Goal: Information Seeking & Learning: Find specific fact

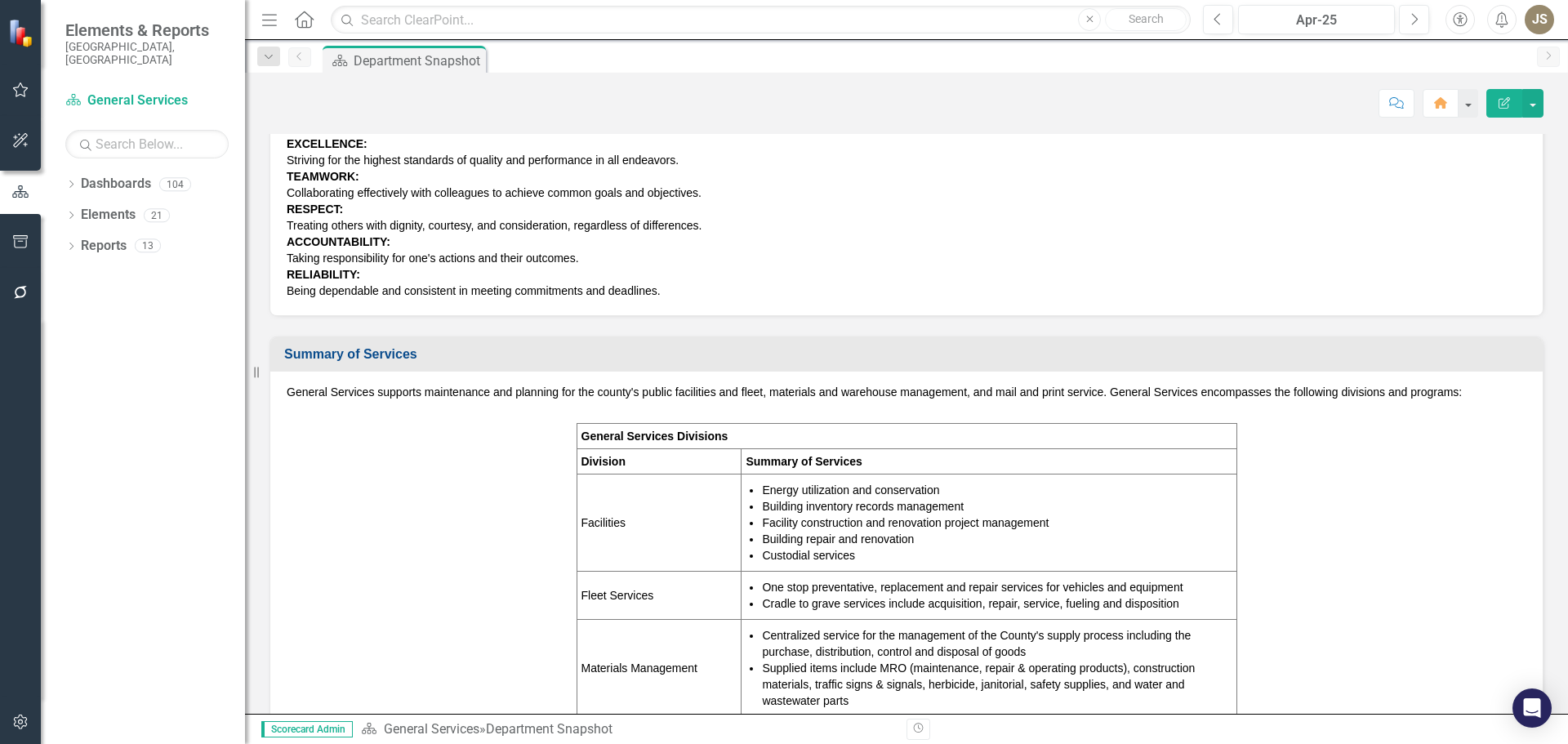
scroll to position [326, 0]
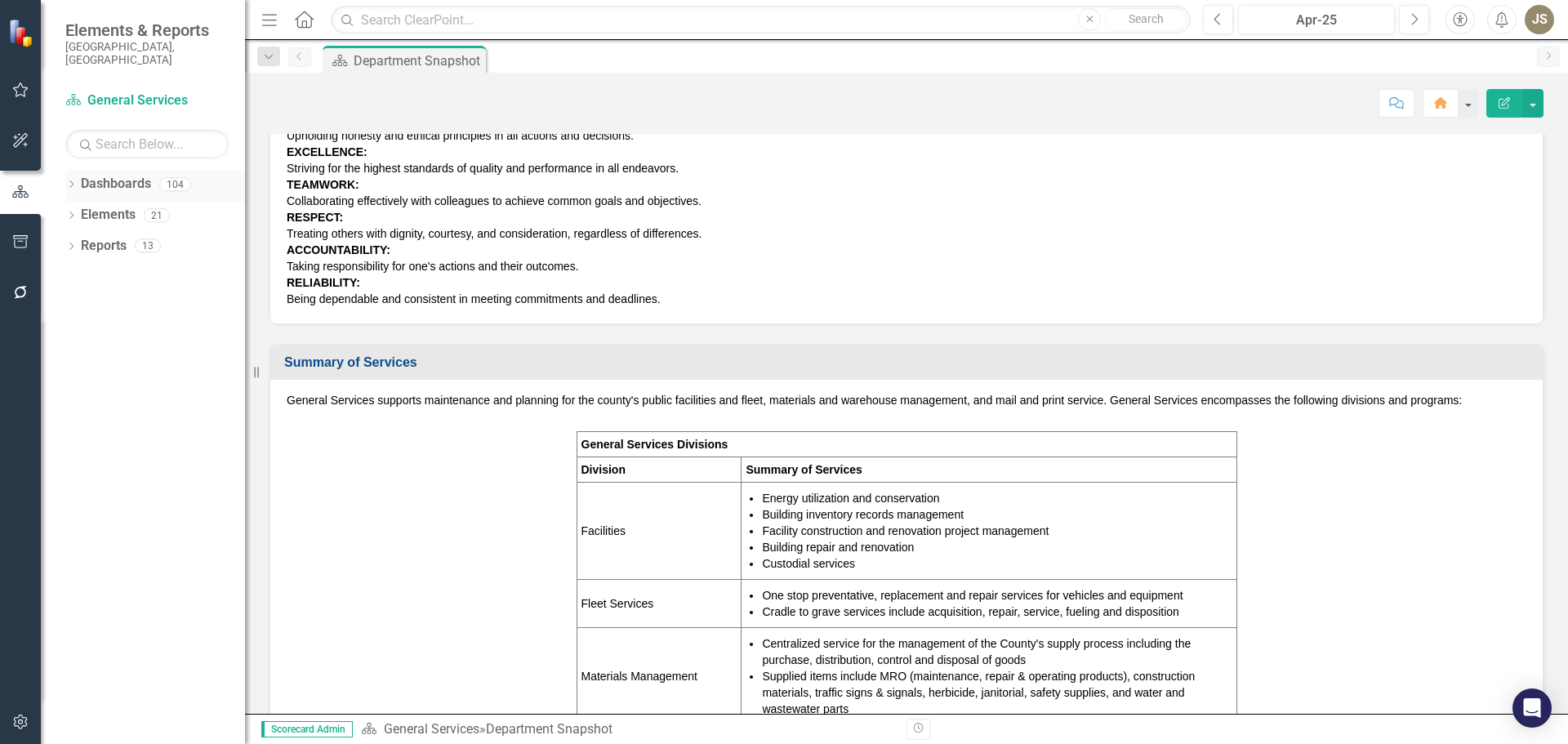
click at [75, 181] on icon "Dropdown" at bounding box center [70, 186] width 11 height 9
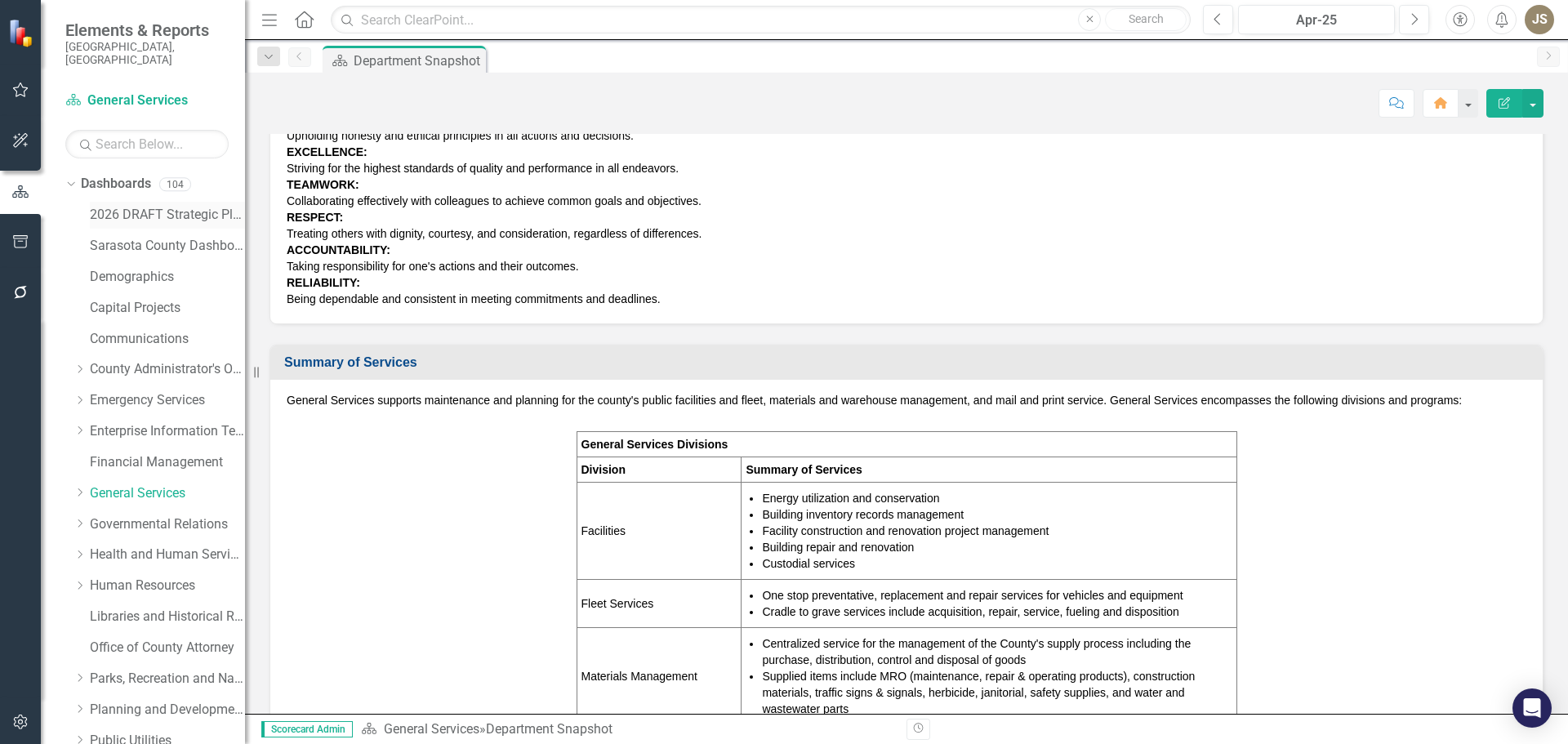
click at [120, 206] on link "2026 DRAFT Strategic Plan" at bounding box center [167, 215] width 155 height 18
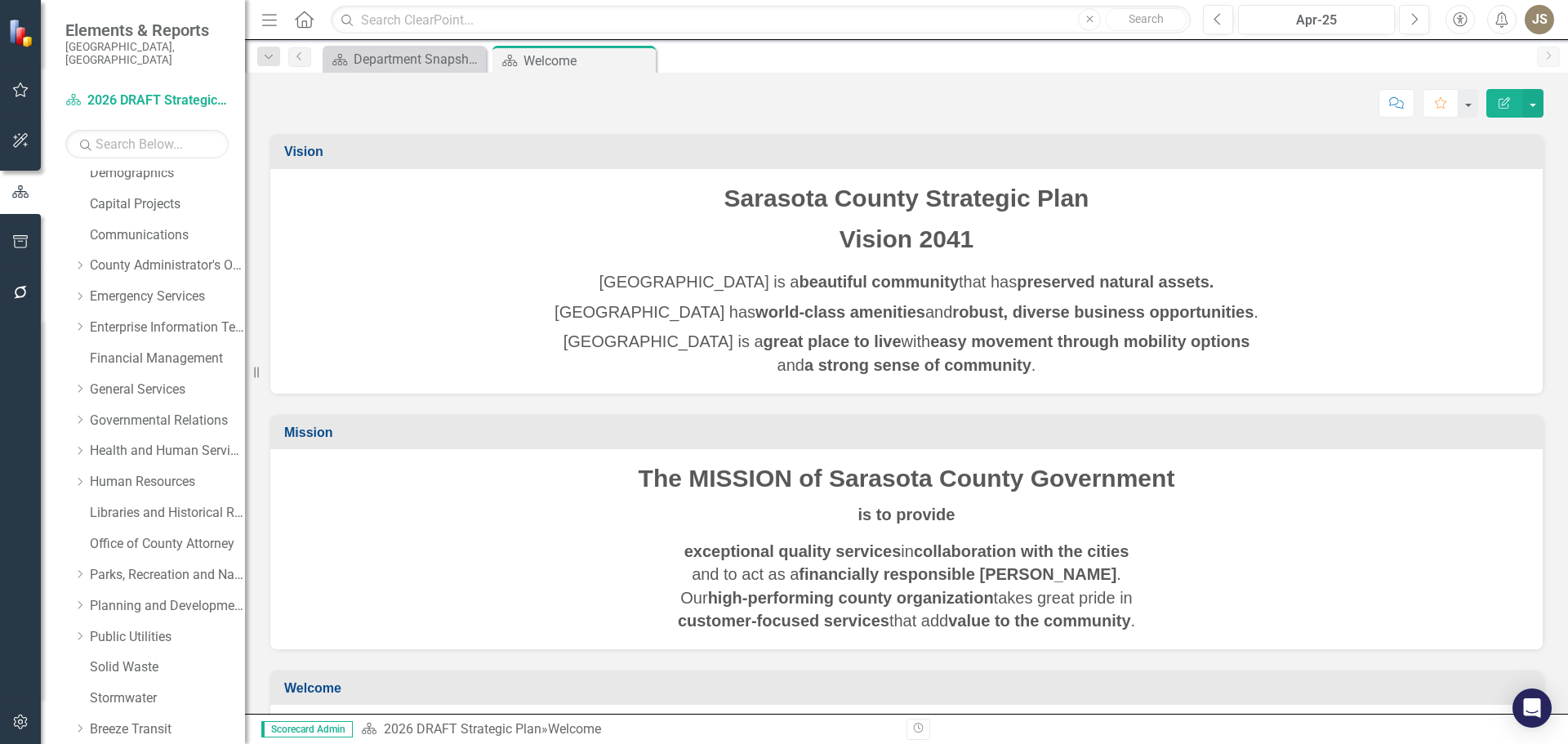
scroll to position [280, 0]
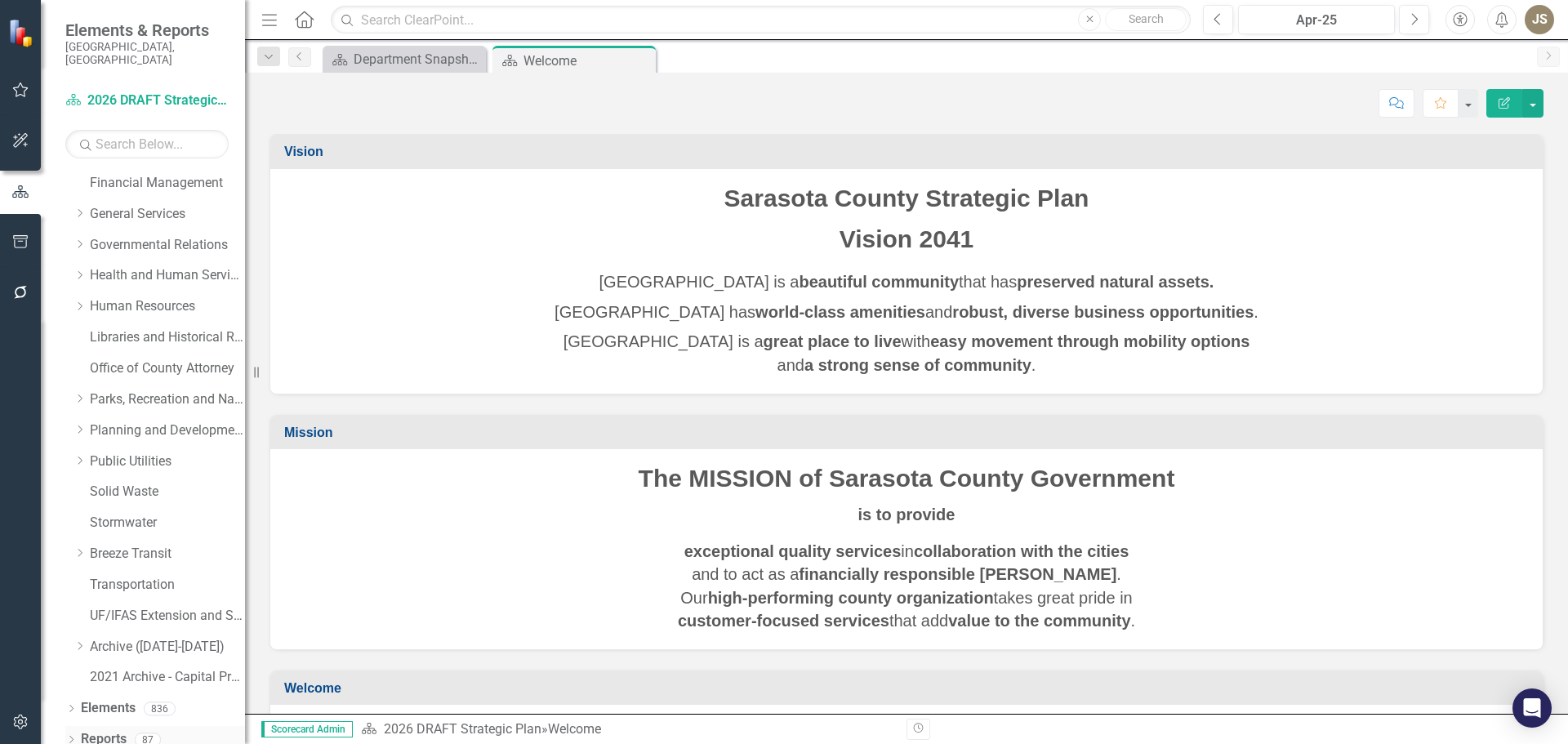
click at [72, 737] on icon "Dropdown" at bounding box center [70, 741] width 11 height 9
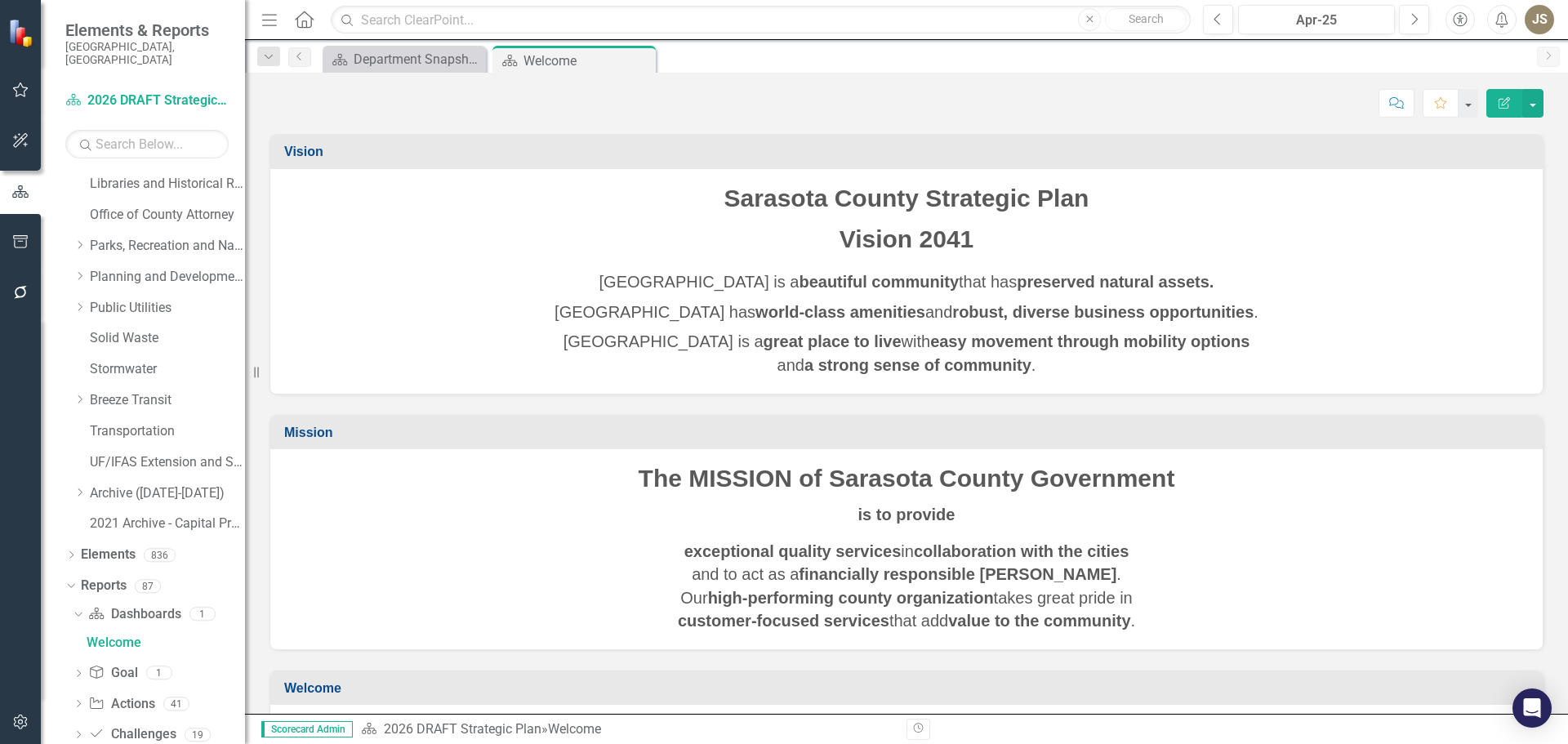
scroll to position [484, 0]
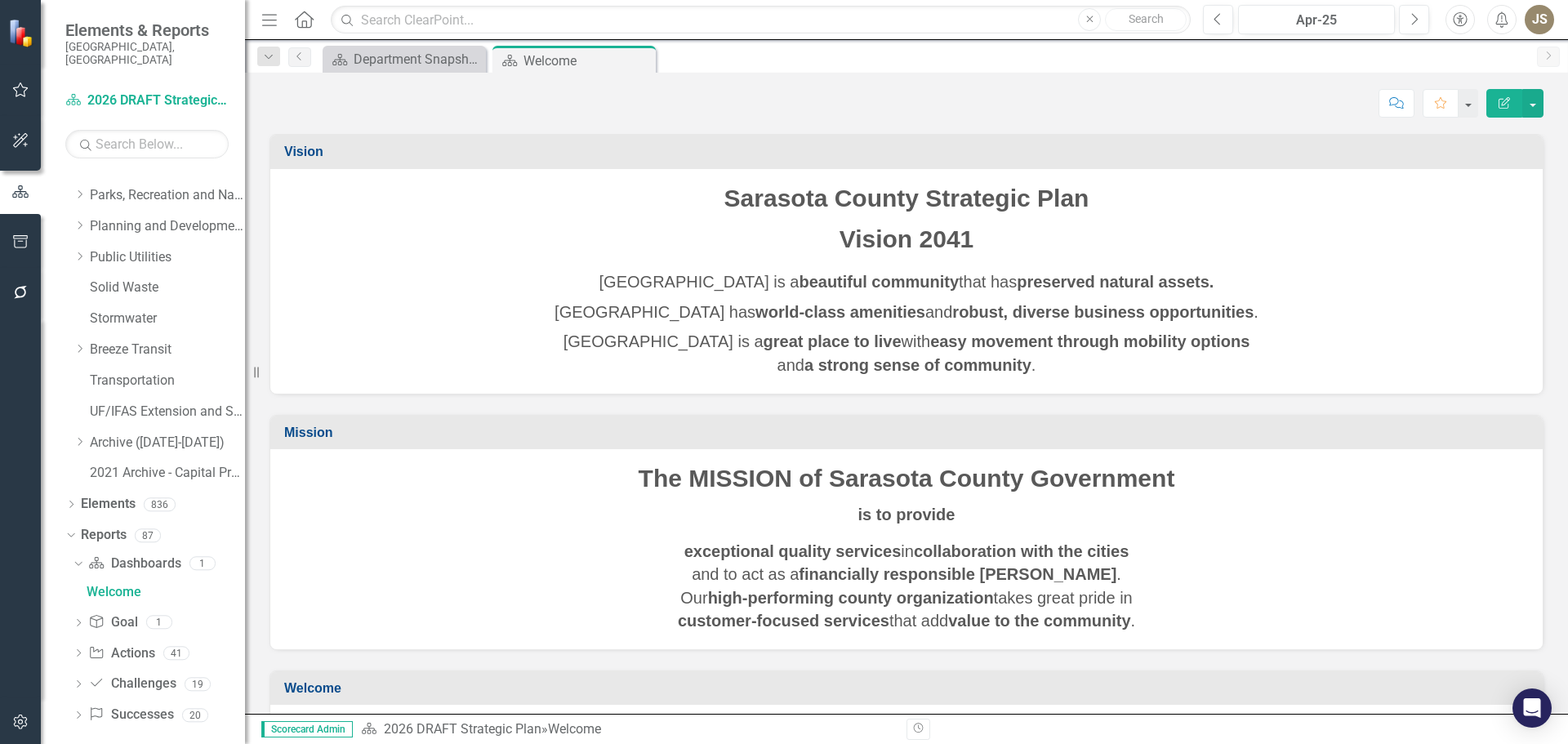
click at [80, 712] on icon "Dropdown" at bounding box center [78, 717] width 11 height 9
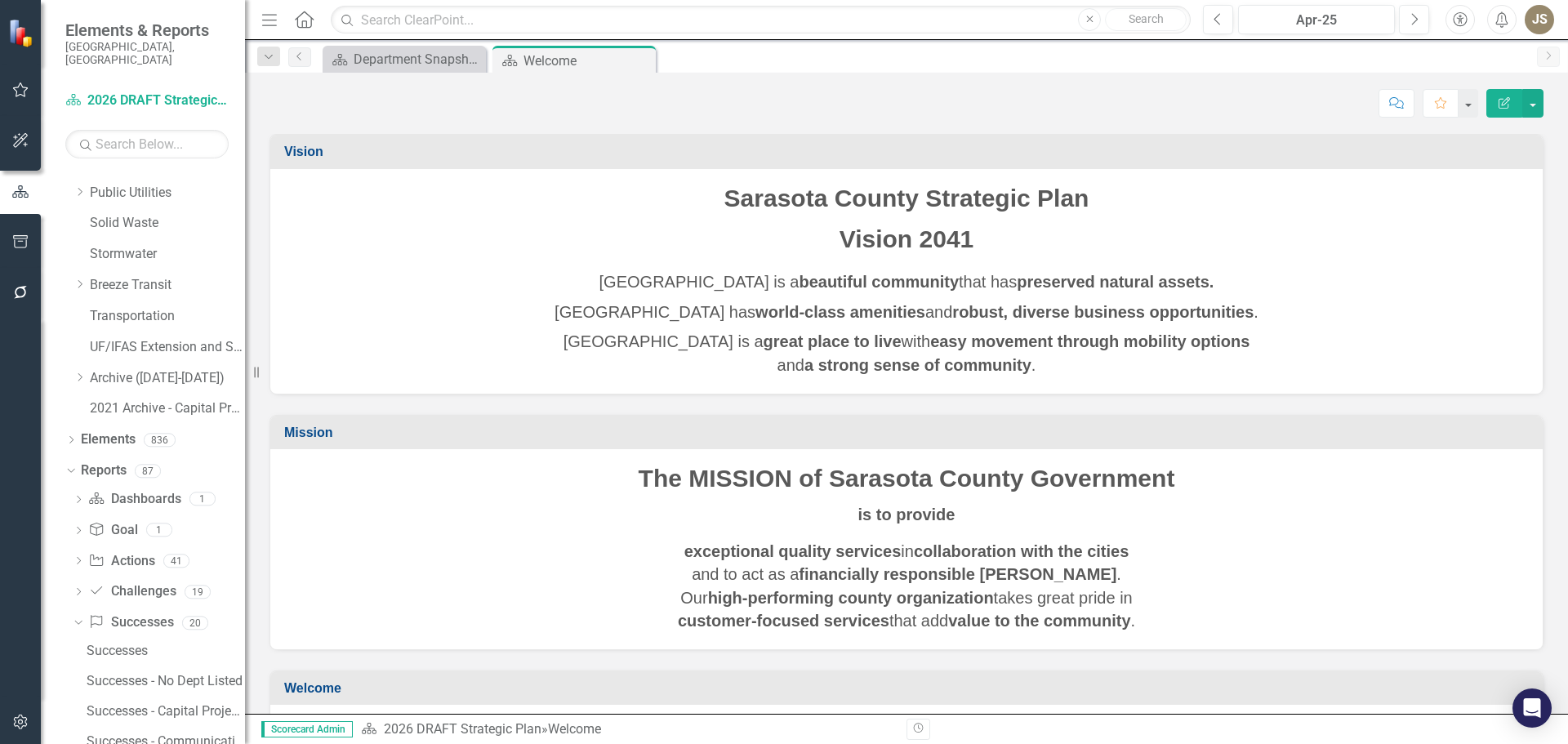
scroll to position [728, 0]
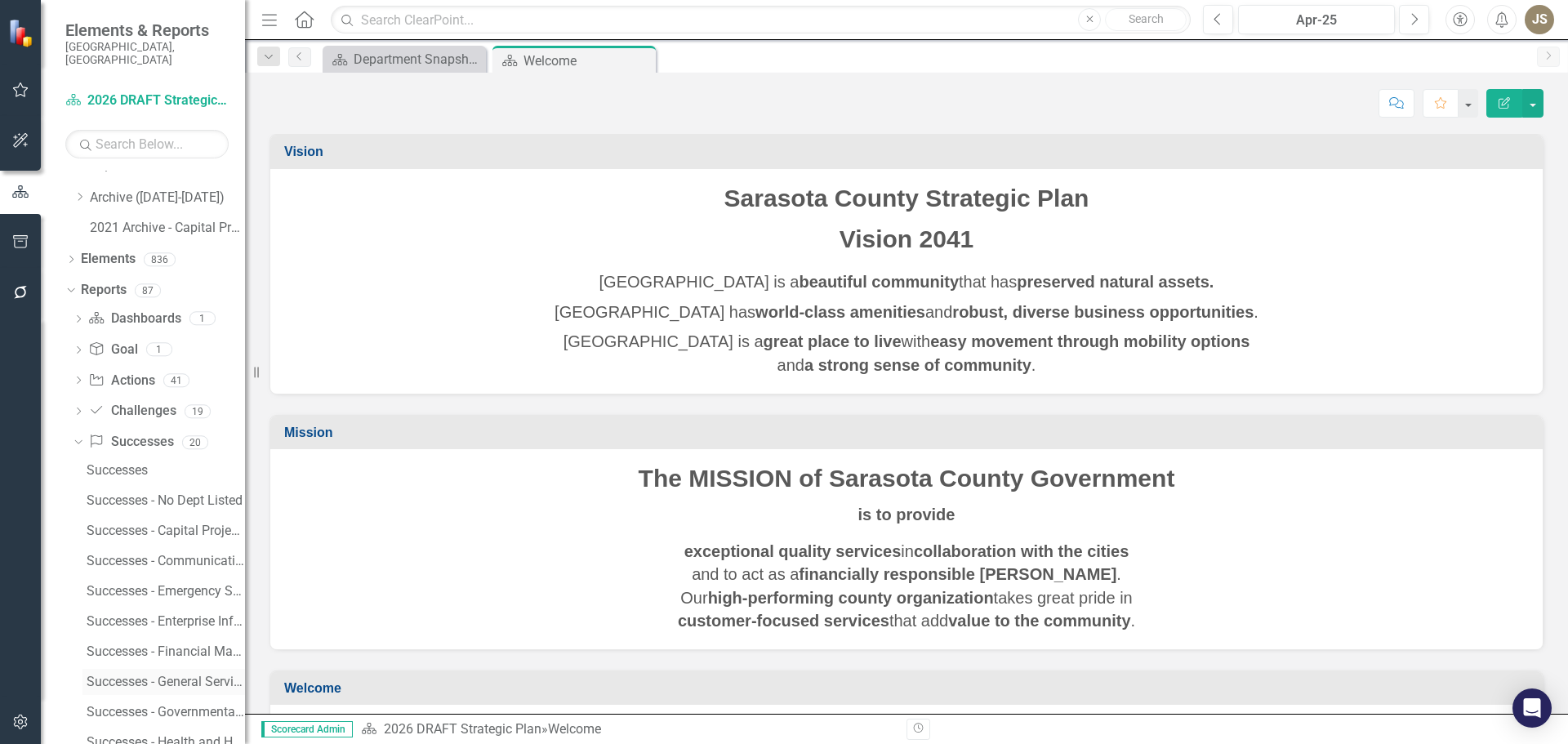
click at [155, 675] on div "Successes - General Services" at bounding box center [165, 682] width 158 height 15
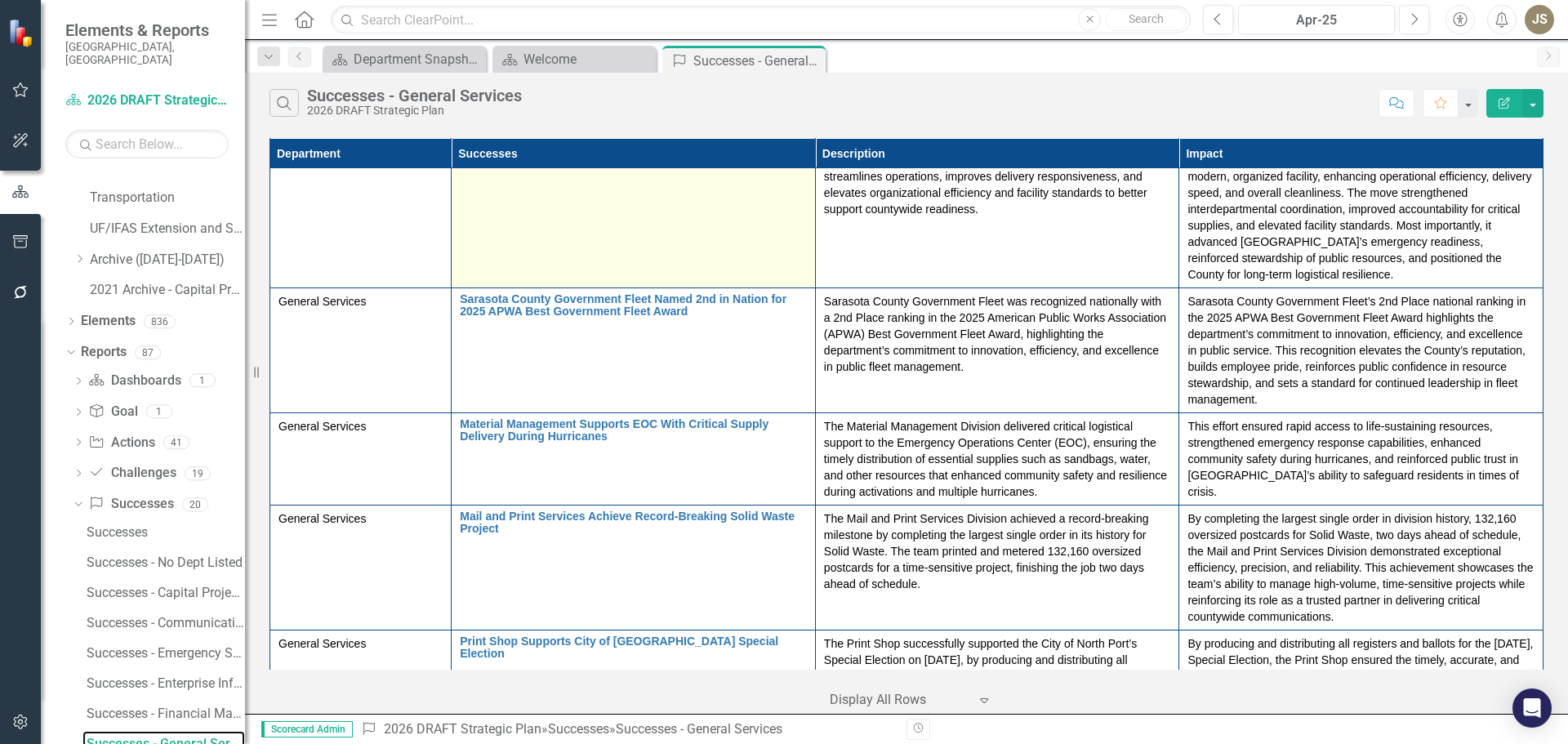
scroll to position [408, 0]
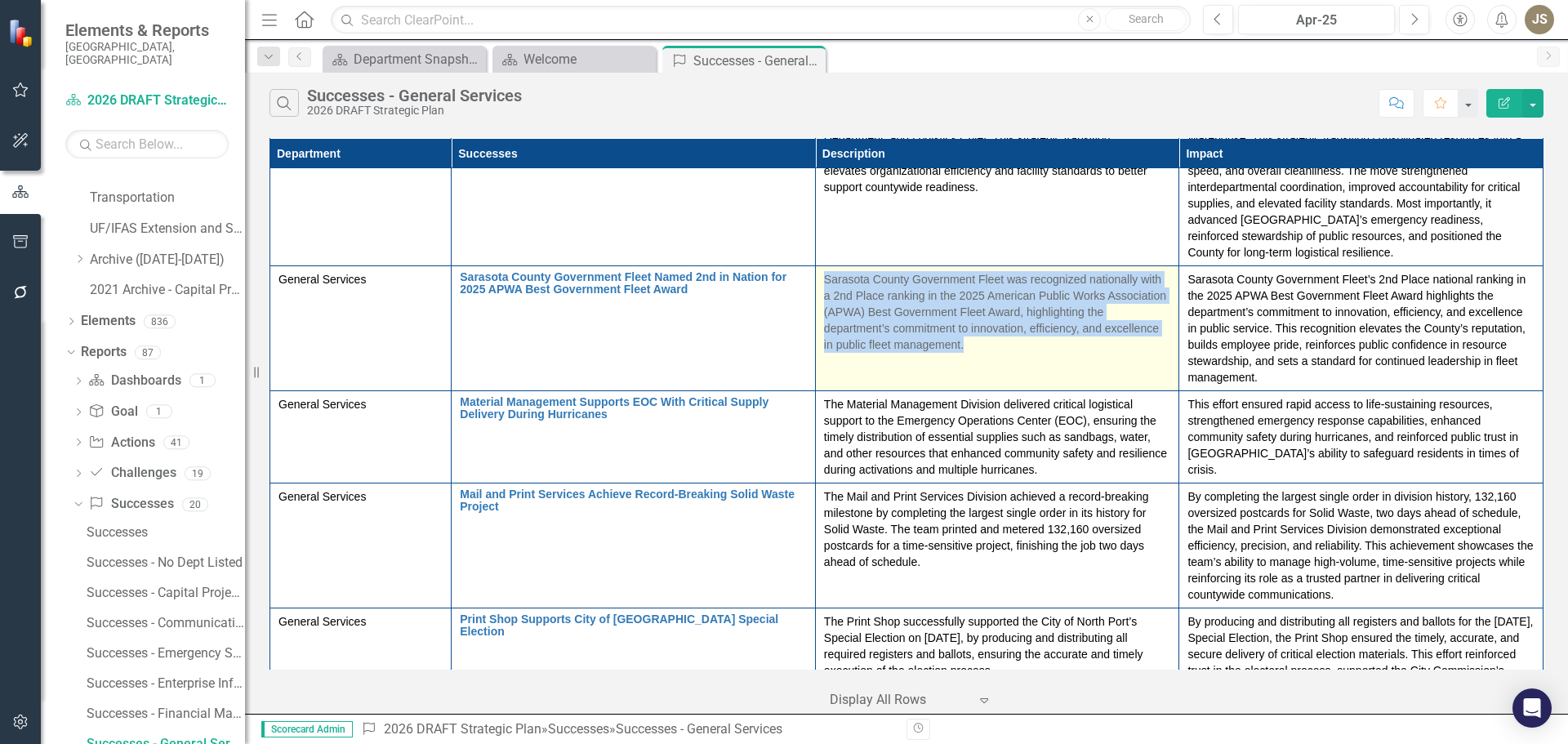
drag, startPoint x: 824, startPoint y: 279, endPoint x: 968, endPoint y: 349, distance: 160.1
click at [968, 349] on p "Sarasota County Government Fleet was recognized nationally with a 2nd Place ran…" at bounding box center [997, 311] width 347 height 82
copy p "Sarasota County Government Fleet was recognized nationally with a 2nd Place ran…"
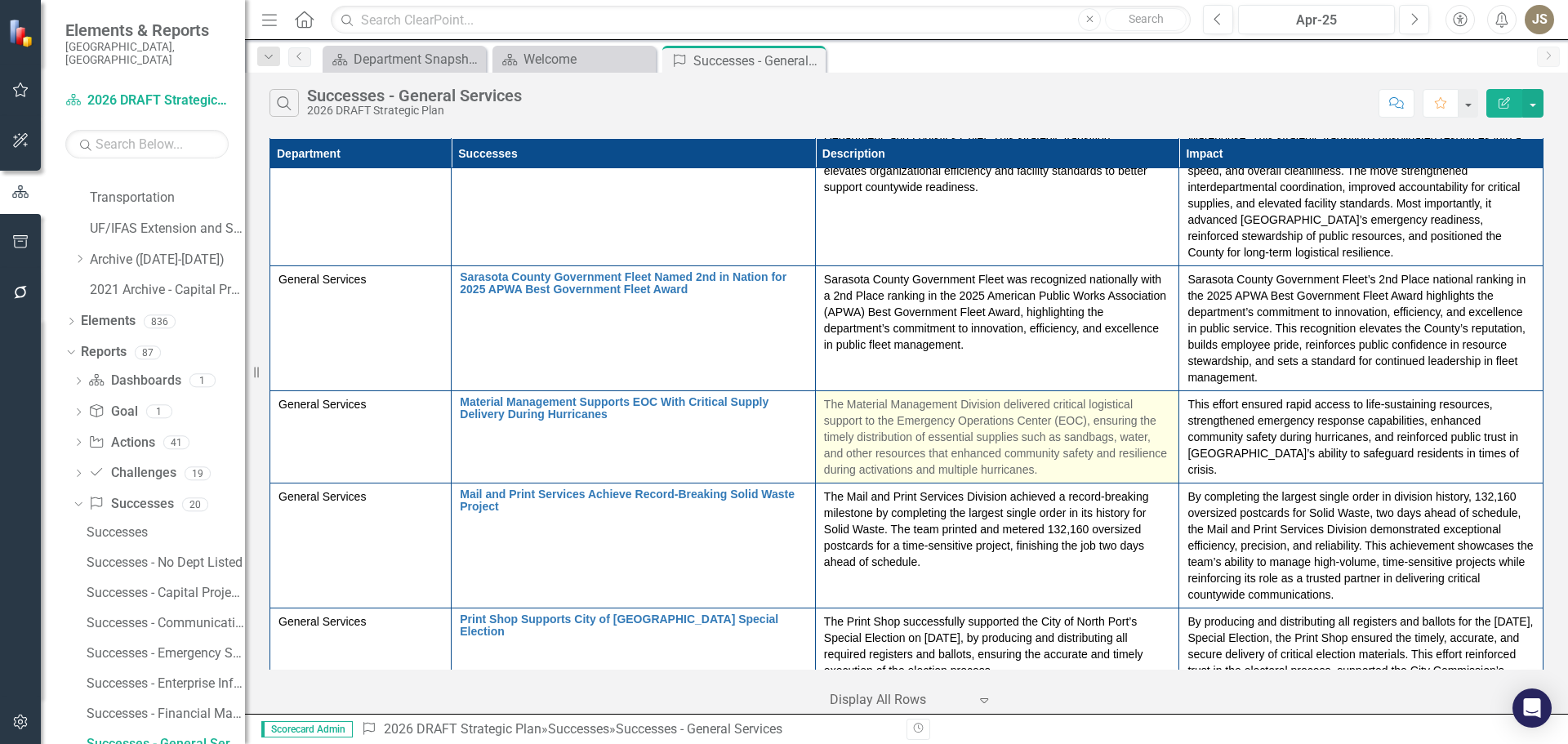
click at [821, 402] on td "The Material Management Division delivered critical logistical support to the E…" at bounding box center [997, 437] width 364 height 92
click at [828, 403] on p "The Material Management Division delivered critical logistical support to the E…" at bounding box center [997, 436] width 347 height 82
click at [835, 427] on p "The Material Management Division delivered critical logistical support to the E…" at bounding box center [997, 436] width 347 height 82
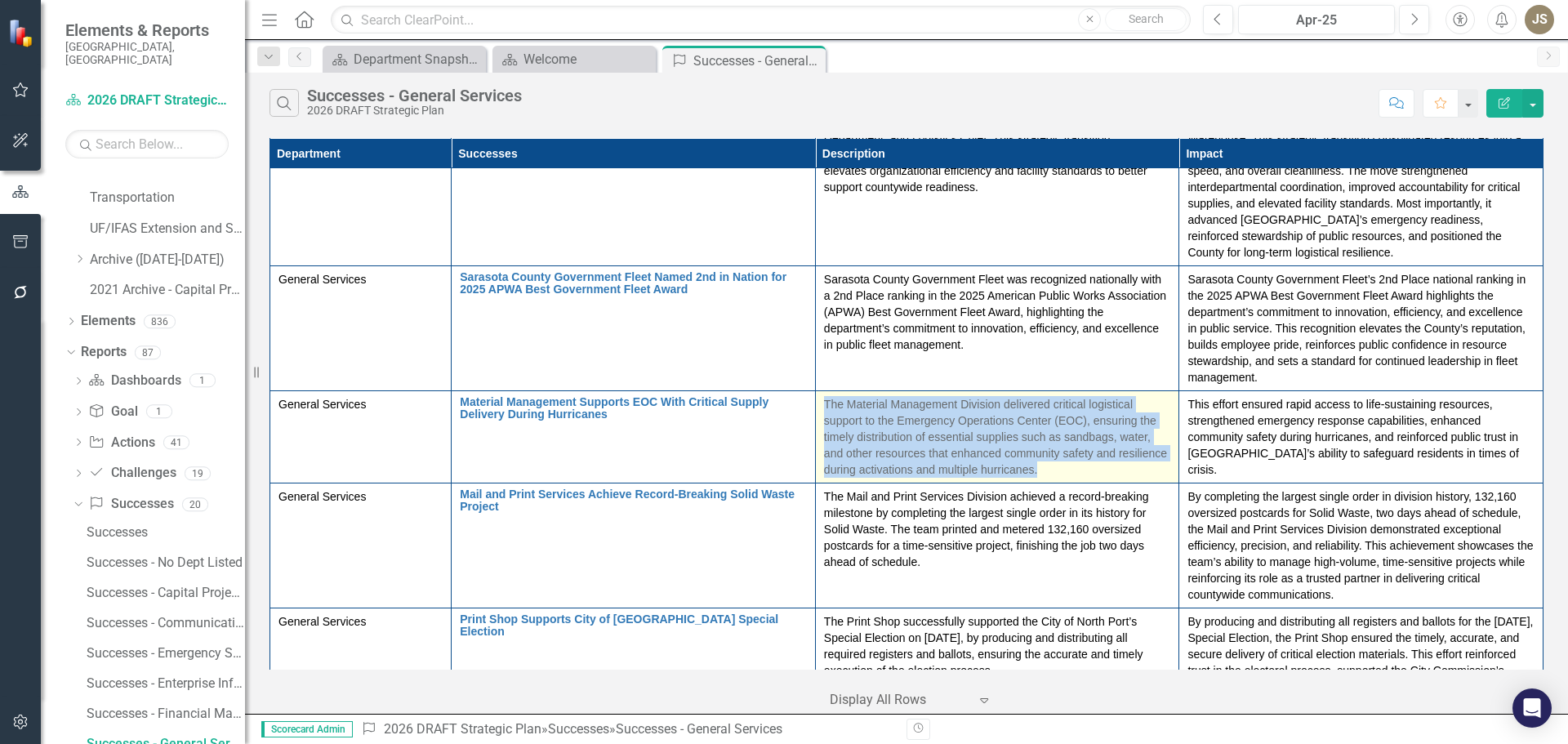
drag, startPoint x: 823, startPoint y: 403, endPoint x: 1047, endPoint y: 466, distance: 232.7
click at [1047, 466] on p "The Material Management Division delivered critical logistical support to the E…" at bounding box center [997, 436] width 347 height 82
copy p "The Material Management Division delivered critical logistical support to the E…"
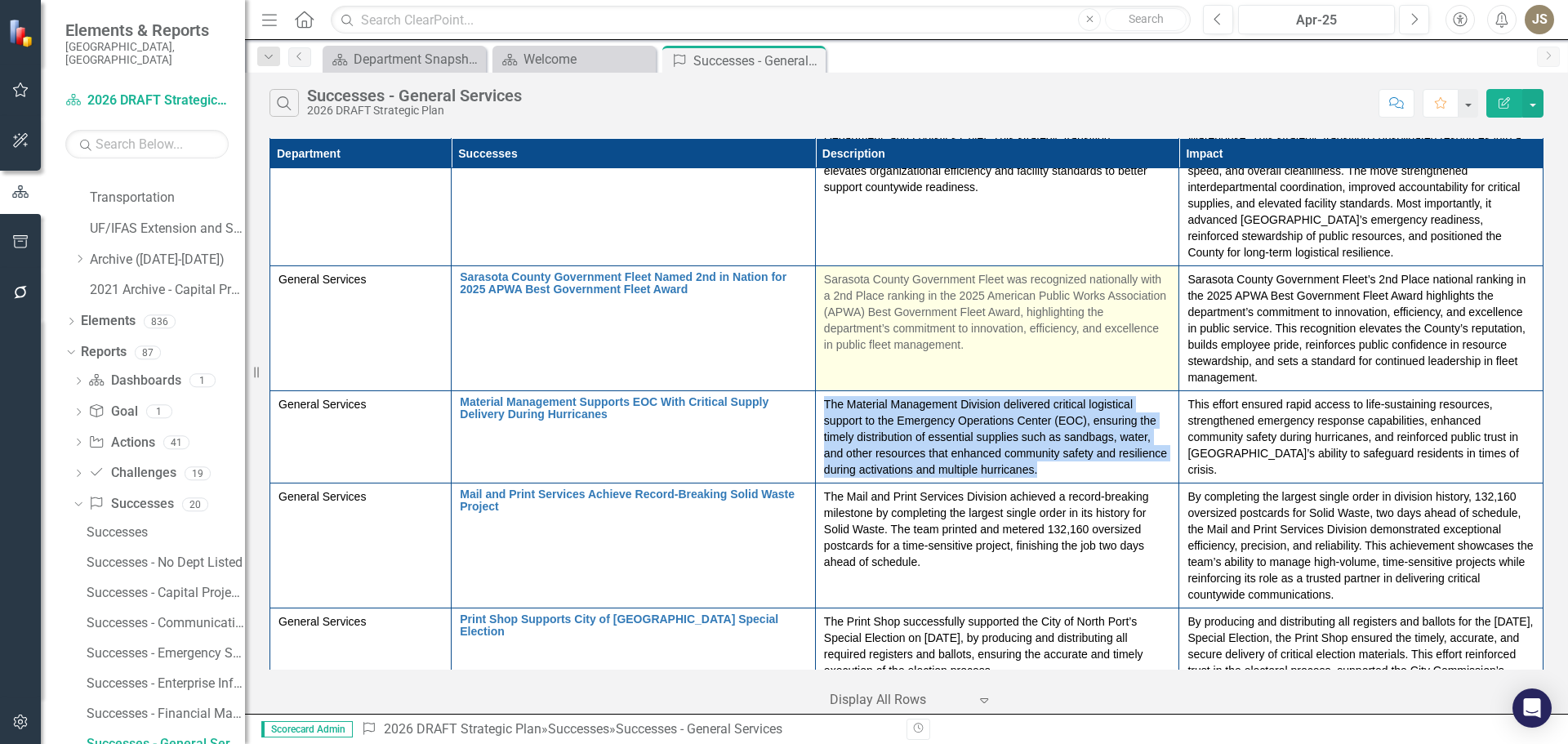
click at [900, 391] on td "The Material Management Division delivered critical logistical support to the E…" at bounding box center [997, 437] width 364 height 92
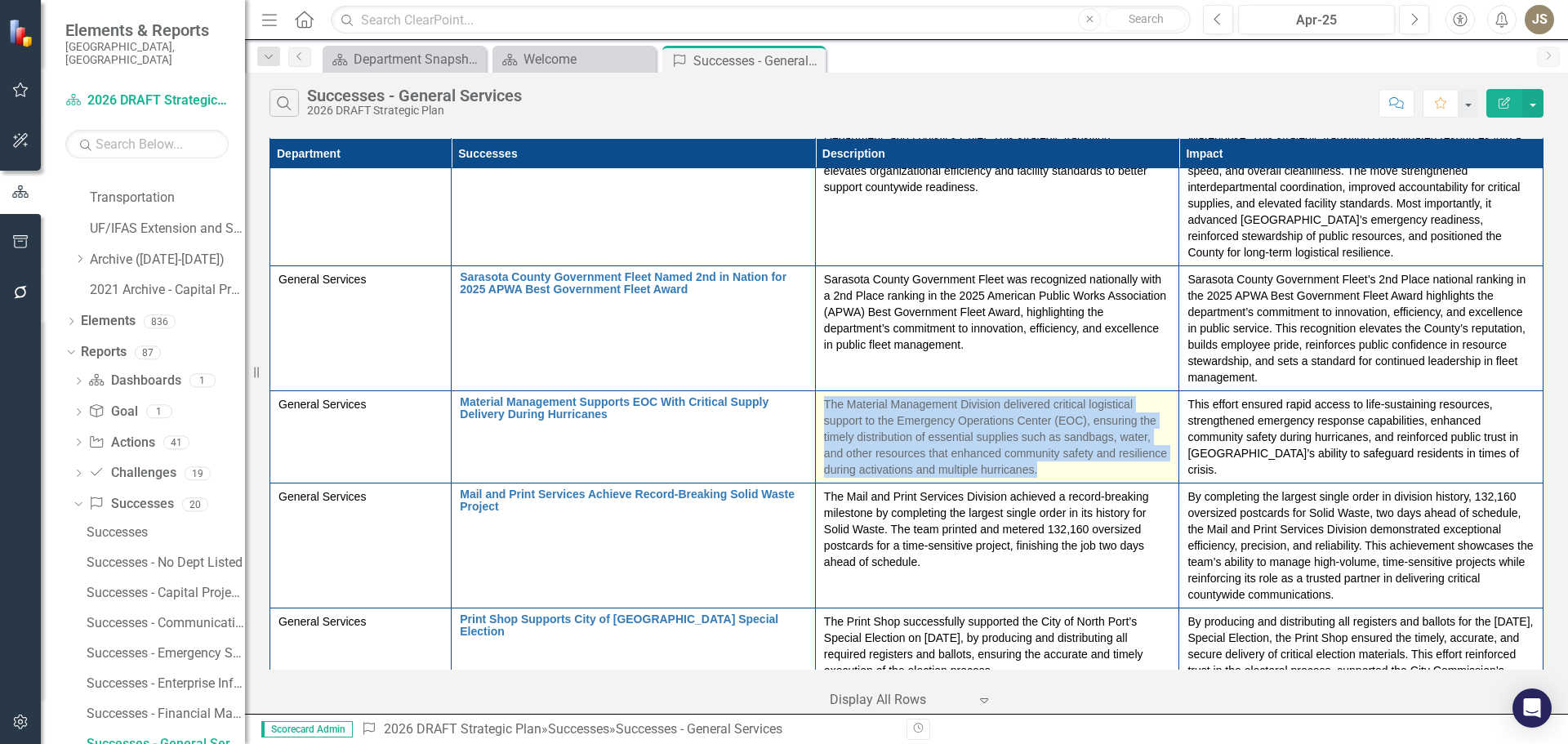
click at [1010, 411] on p "The Material Management Division delivered critical logistical support to the E…" at bounding box center [997, 436] width 347 height 82
drag, startPoint x: 1004, startPoint y: 405, endPoint x: 1039, endPoint y: 471, distance: 74.7
click at [1039, 471] on p "The Material Management Division delivered critical logistical support to the E…" at bounding box center [997, 436] width 347 height 82
copy p "delivered critical logistical support to the Emergency Operations Center (EOC),…"
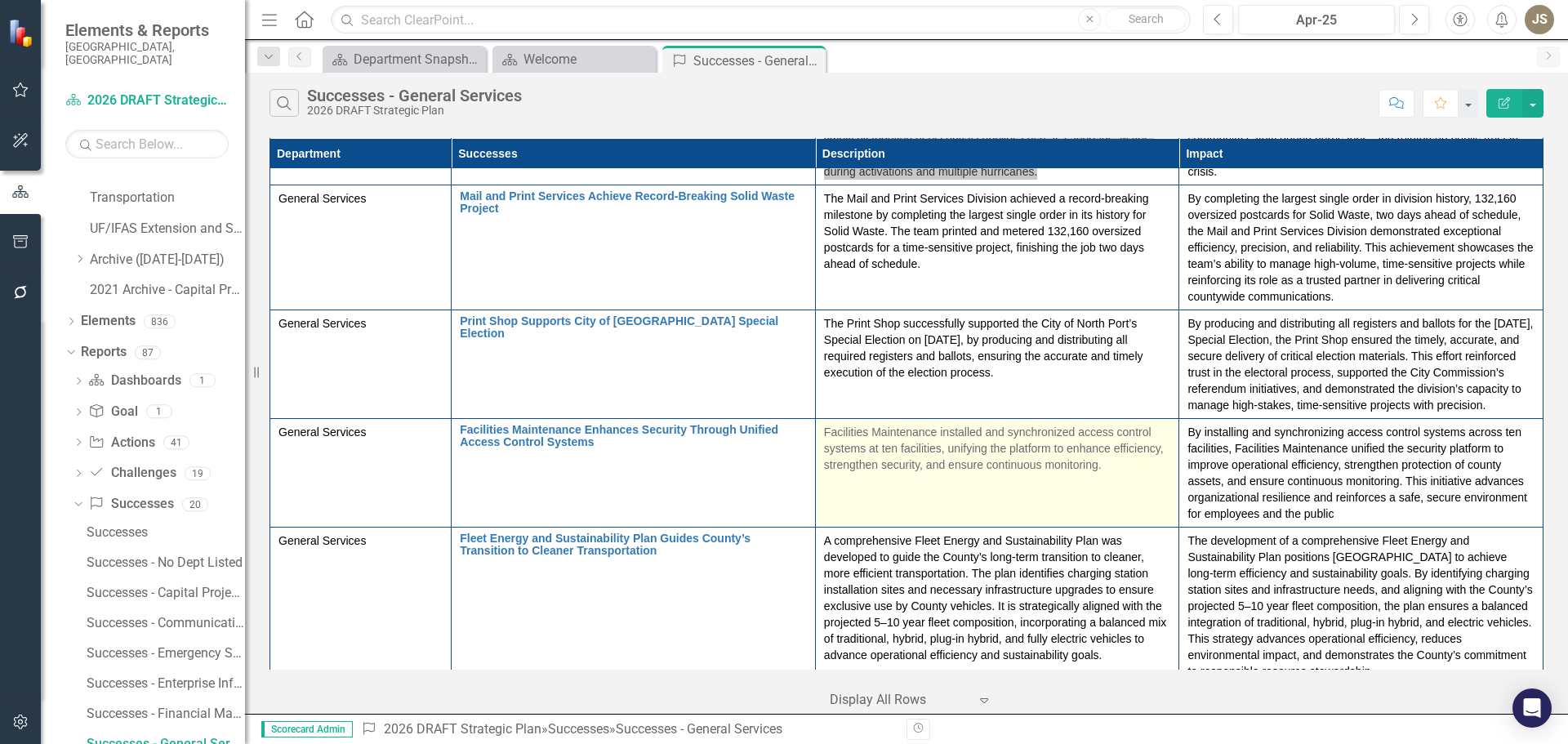
scroll to position [735, 0]
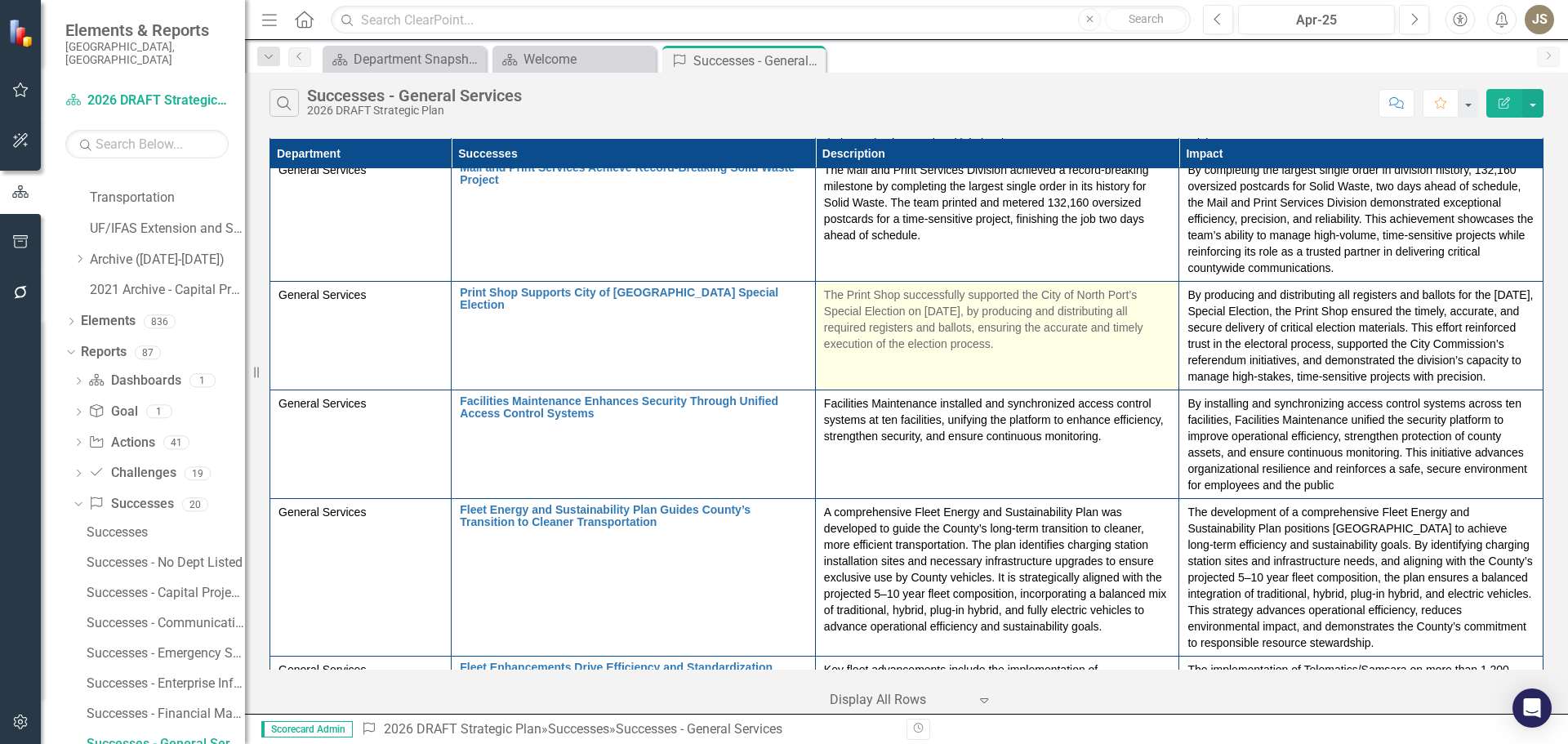
click at [825, 294] on p "The Print Shop successfully supported the City of North Port’s Special Election…" at bounding box center [997, 319] width 347 height 65
drag, startPoint x: 825, startPoint y: 294, endPoint x: 1015, endPoint y: 344, distance: 196.5
click at [1015, 344] on p "The Print Shop successfully supported the City of North Port’s Special Election…" at bounding box center [997, 319] width 347 height 65
copy p "The Print Shop successfully supported the City of North Port’s Special Election…"
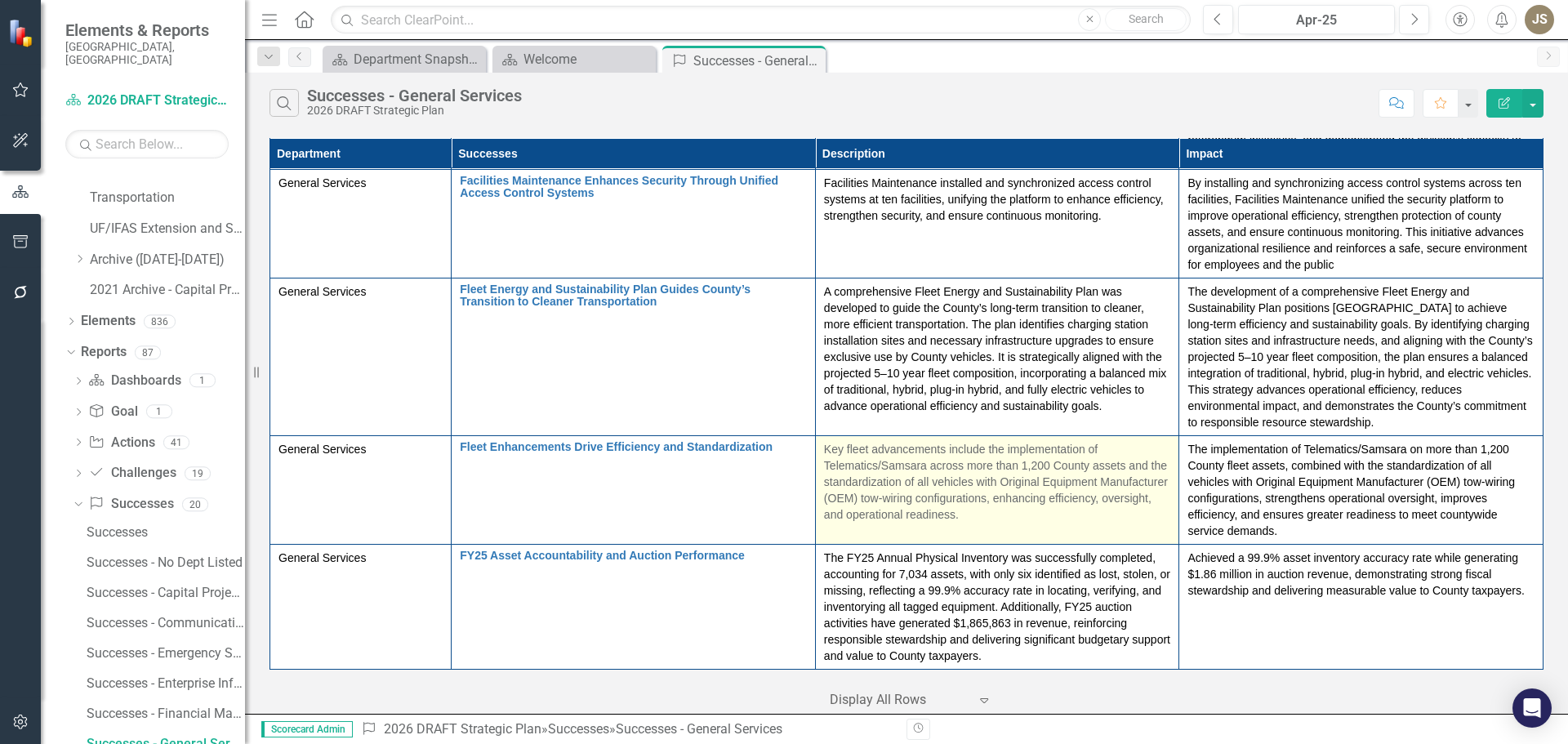
scroll to position [984, 0]
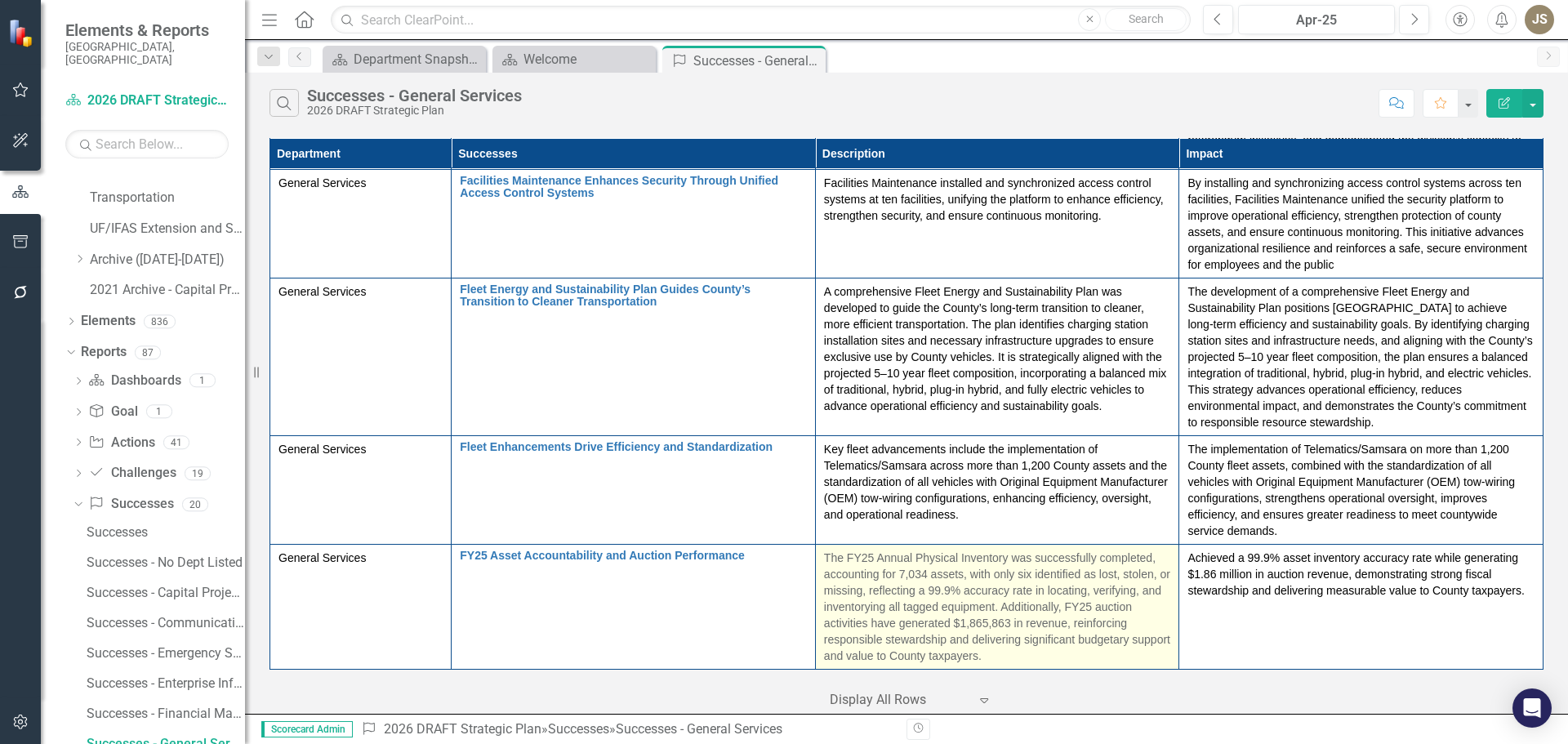
click at [873, 567] on p "The FY25 Annual Physical Inventory was successfully completed, accounting for 7…" at bounding box center [997, 607] width 347 height 114
click at [824, 550] on p "The FY25 Annual Physical Inventory was successfully completed, accounting for 7…" at bounding box center [997, 607] width 347 height 114
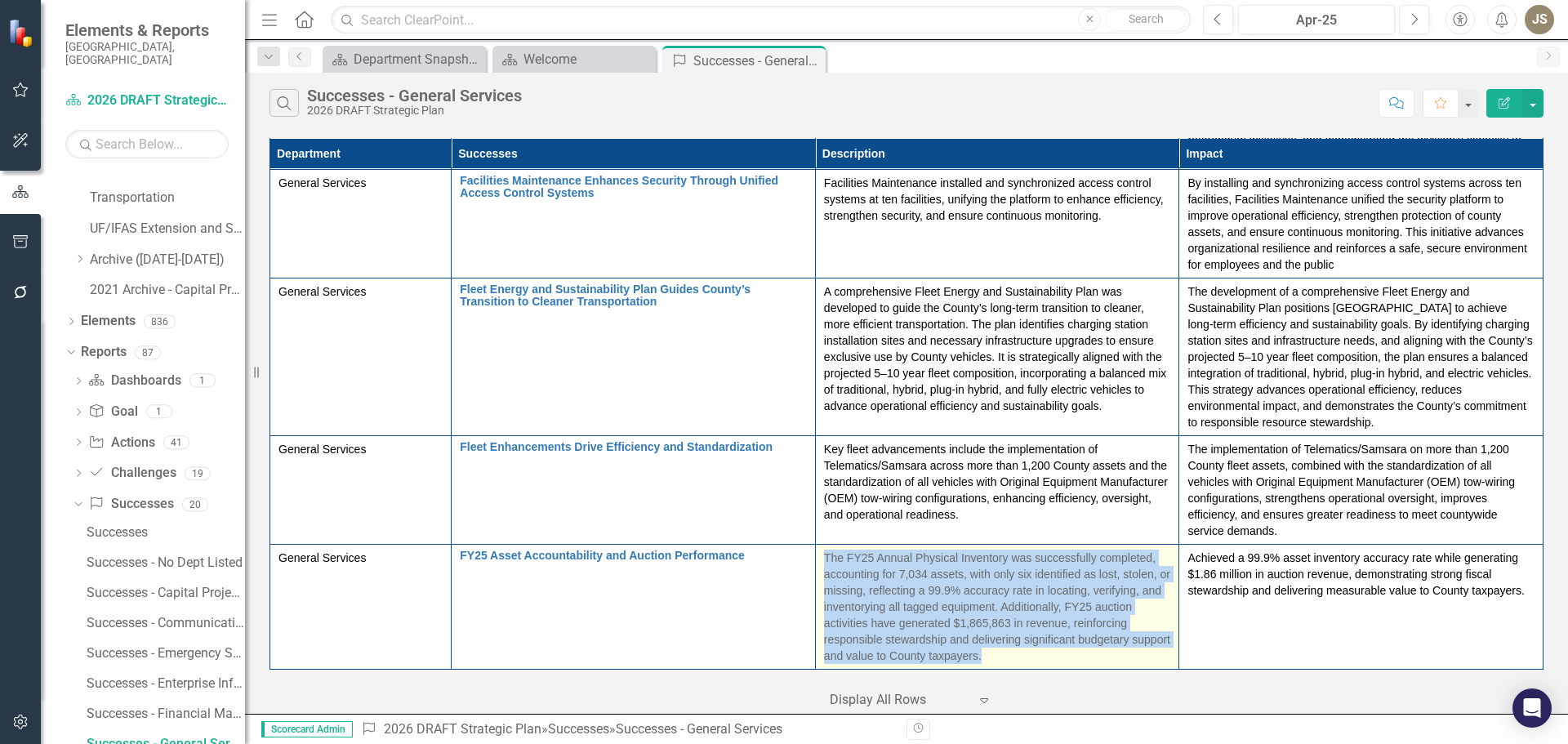
drag, startPoint x: 824, startPoint y: 543, endPoint x: 1039, endPoint y: 639, distance: 235.5
click at [1039, 639] on p "The FY25 Annual Physical Inventory was successfully completed, accounting for 7…" at bounding box center [997, 607] width 347 height 114
copy p "The FY25 Annual Physical Inventory was successfully completed, accounting for 7…"
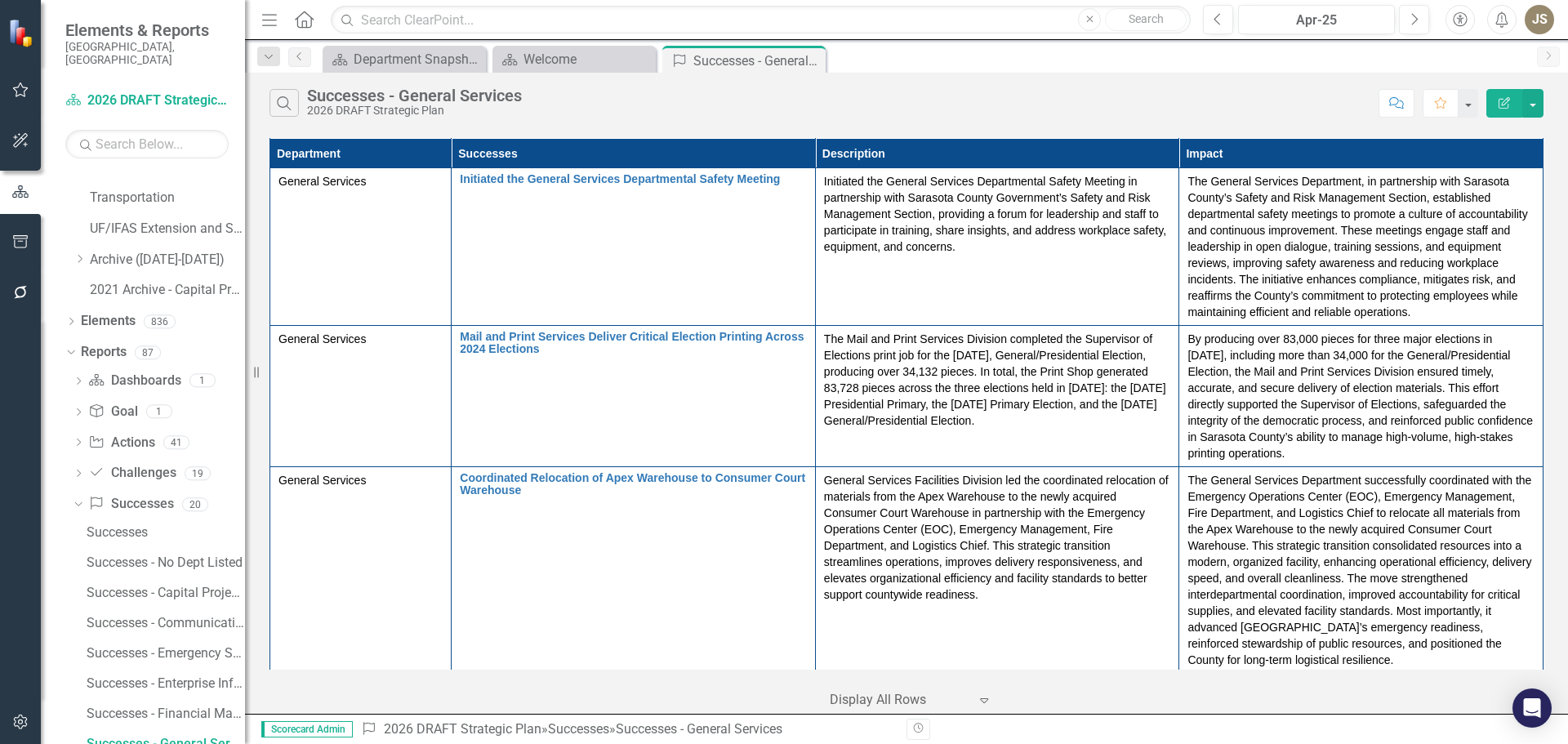
scroll to position [0, 0]
